Goal: Task Accomplishment & Management: Use online tool/utility

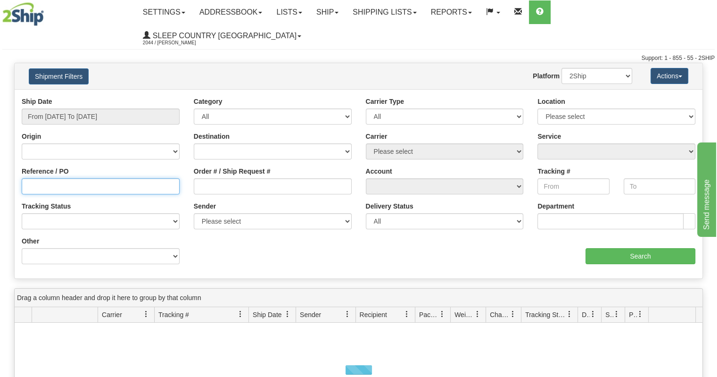
click at [95, 178] on input "Reference / PO" at bounding box center [101, 186] width 158 height 16
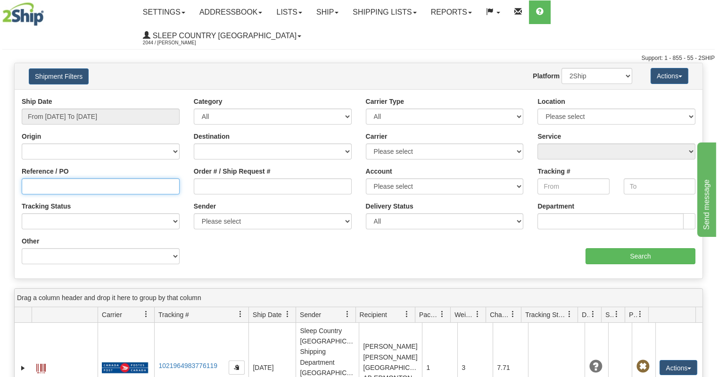
paste input "9000I089488"
type input "9000I089488"
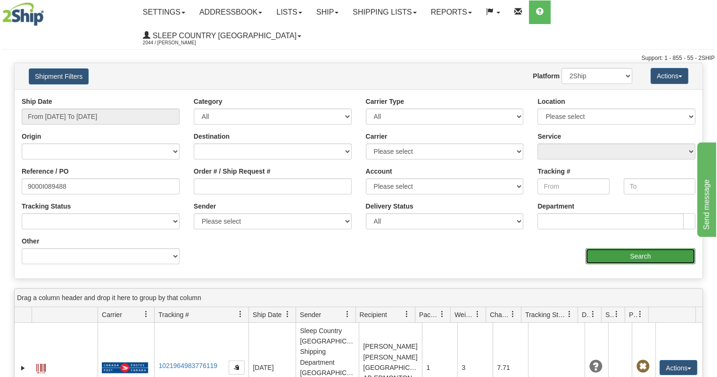
click at [618, 248] on input "Search" at bounding box center [640, 256] width 110 height 16
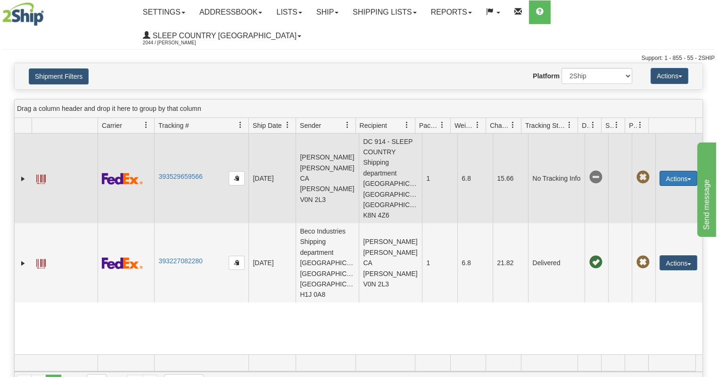
click at [662, 171] on button "Actions" at bounding box center [678, 178] width 38 height 15
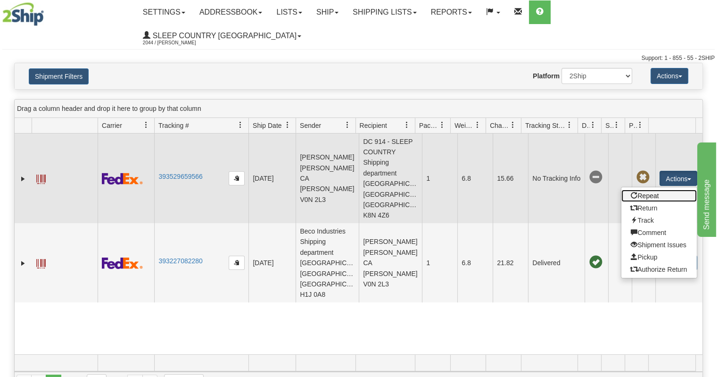
click at [643, 189] on link "Repeat" at bounding box center [658, 195] width 75 height 12
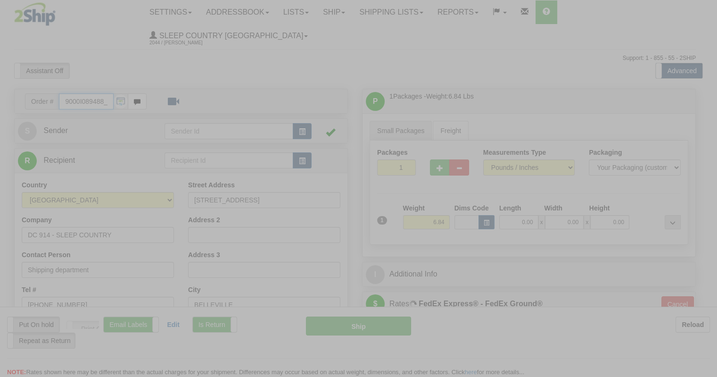
type input "92"
type input "14:42"
type input "16:00"
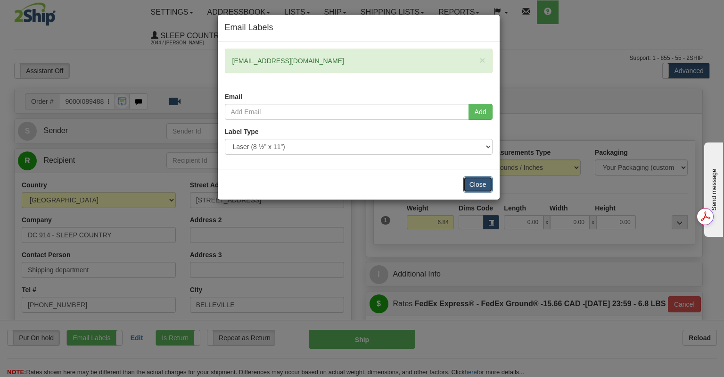
click at [477, 183] on button "Close" at bounding box center [477, 184] width 29 height 16
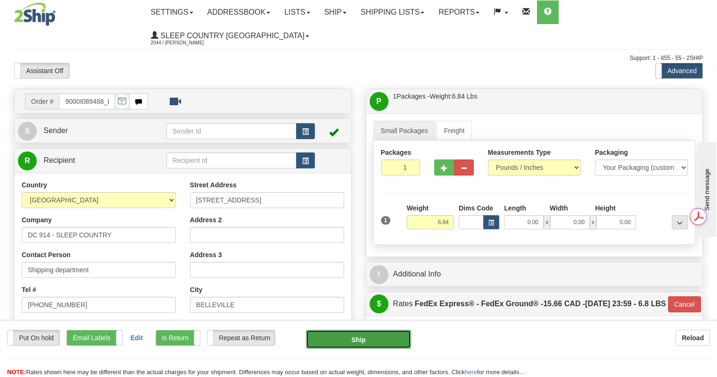
click at [359, 338] on button "Ship" at bounding box center [359, 338] width 106 height 19
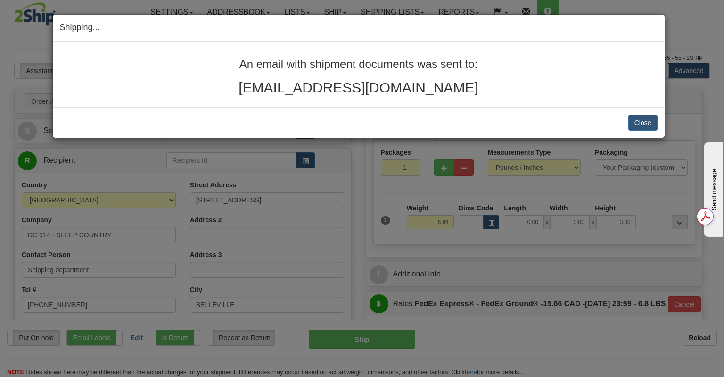
drag, startPoint x: 476, startPoint y: 91, endPoint x: 240, endPoint y: 60, distance: 238.2
click at [239, 57] on div "An email with shipment documents was sent to: ameliegagnon1000@hotmail.com" at bounding box center [359, 74] width 612 height 66
copy div "An email with shipment documents was sent to: ameliegagnon1000@hotmail.com"
click at [40, 28] on div "Shipping... Your SHIPMENT will EXPIRE in An email with shipment documents was s…" at bounding box center [362, 188] width 724 height 377
click at [639, 124] on button "Close" at bounding box center [642, 123] width 29 height 16
